Goal: Information Seeking & Learning: Understand process/instructions

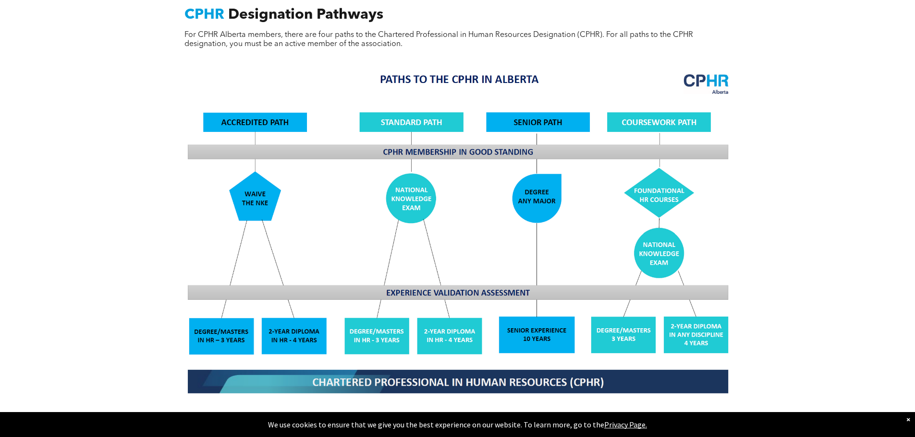
scroll to position [774, 0]
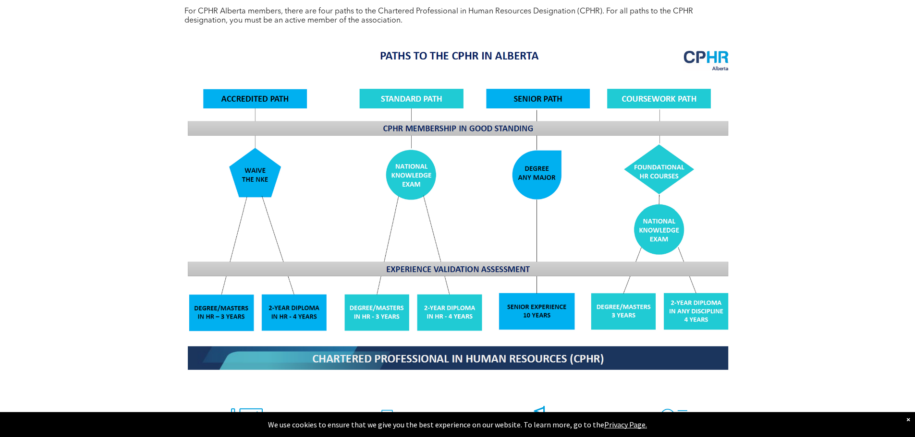
drag, startPoint x: 821, startPoint y: 60, endPoint x: 817, endPoint y: 65, distance: 6.5
click at [821, 60] on div "CPHR Designation Pathways For CPHR Alberta members, there are four paths to the…" at bounding box center [457, 257] width 915 height 636
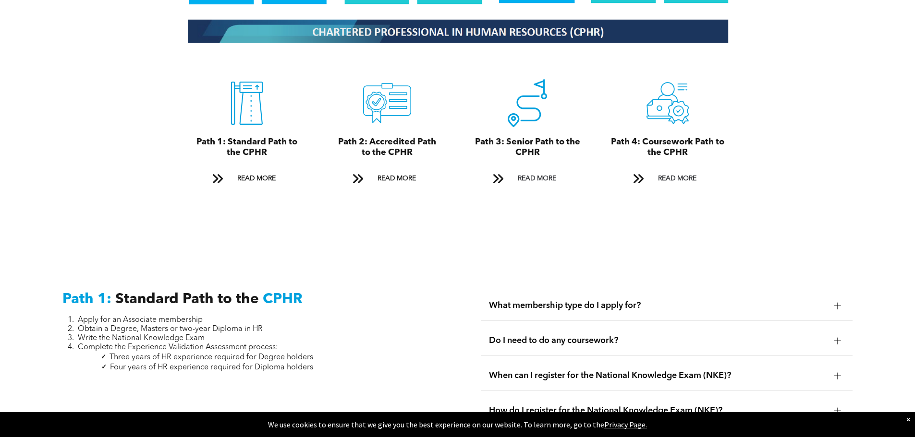
scroll to position [1102, 0]
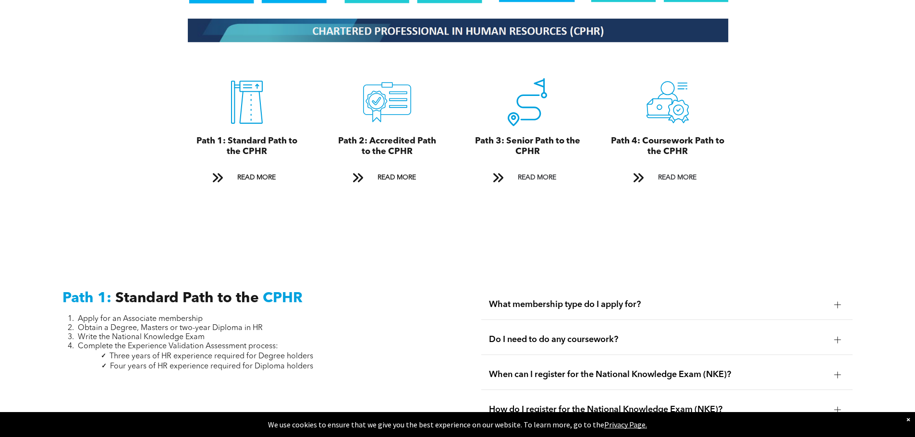
click at [400, 169] on span "READ MORE" at bounding box center [396, 178] width 45 height 18
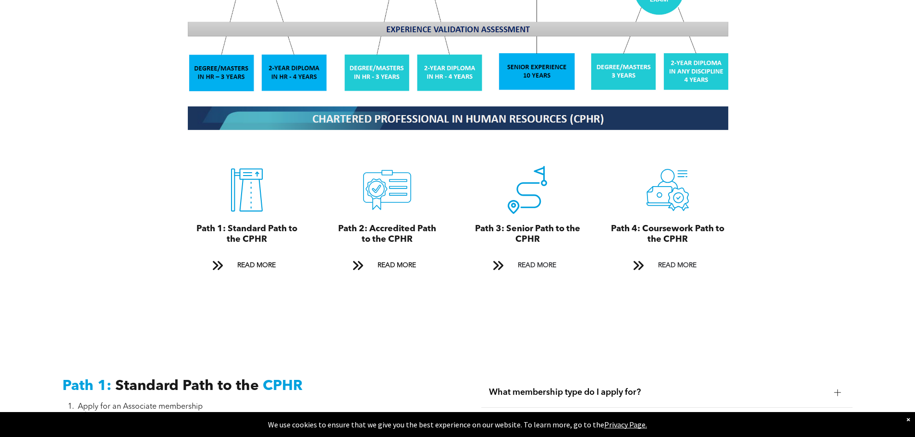
scroll to position [1404, 0]
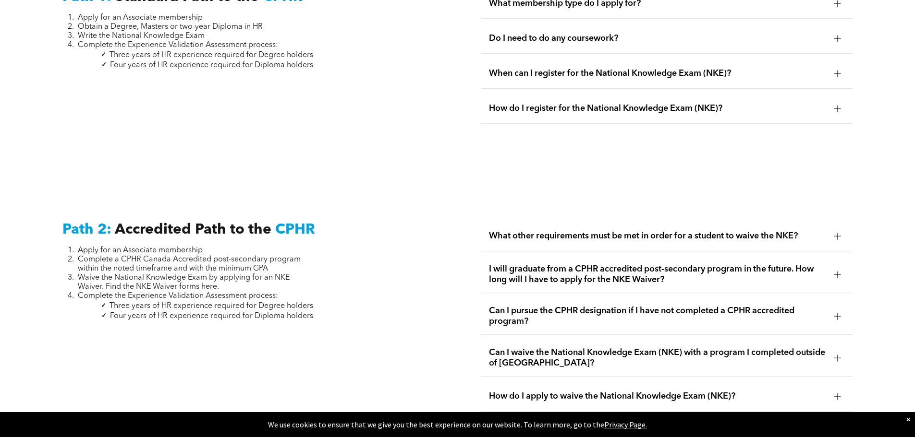
click at [839, 275] on div at bounding box center [837, 275] width 7 height 0
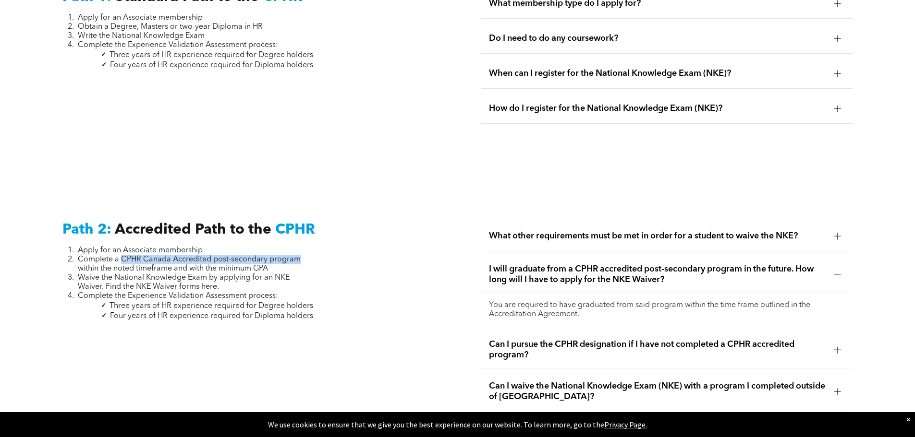
drag, startPoint x: 297, startPoint y: 252, endPoint x: 122, endPoint y: 248, distance: 174.8
click at [122, 256] on span "Complete a CPHR Canada Accredited post-secondary program within the noted timef…" at bounding box center [189, 264] width 223 height 17
copy span "CPHR Canada Accredited post-secondary program"
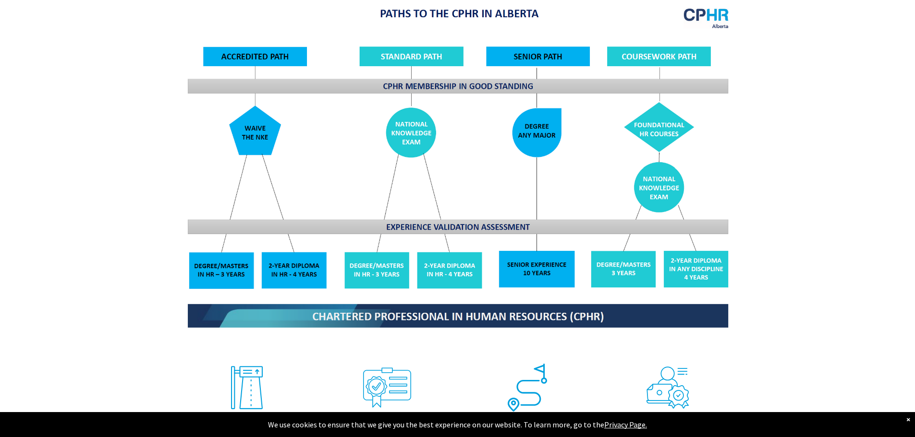
scroll to position [817, 0]
